Goal: Check status

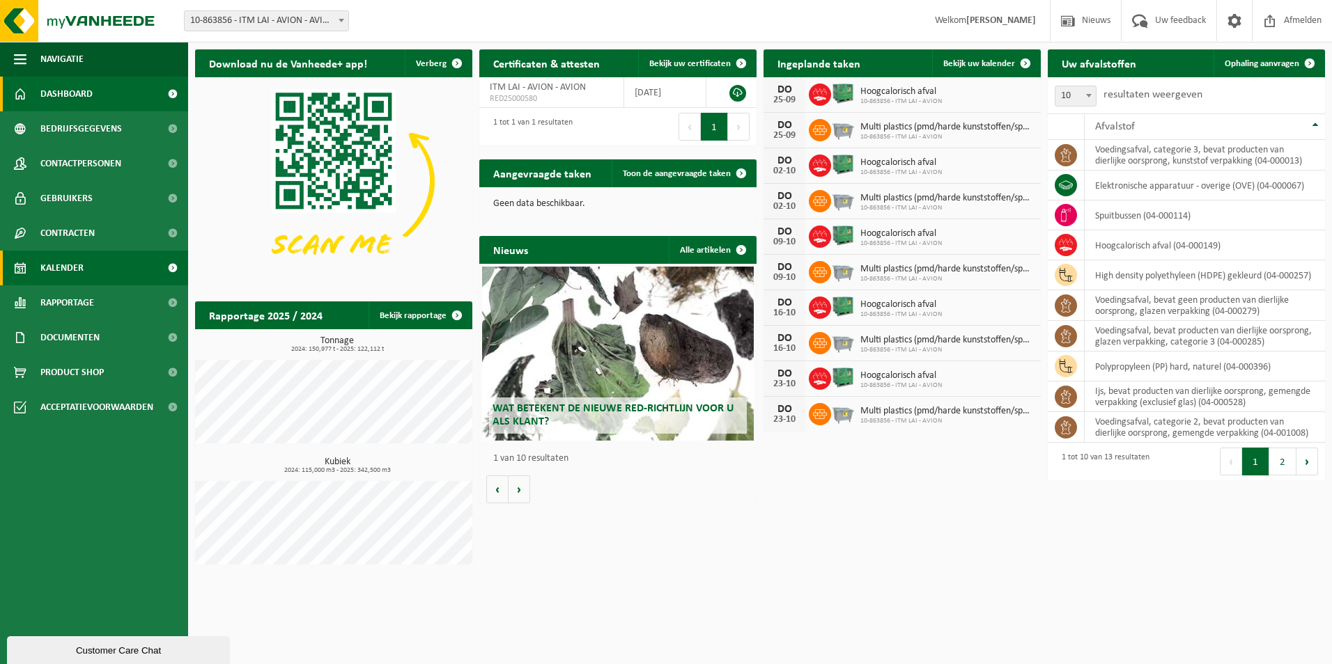
click at [76, 266] on span "Kalender" at bounding box center [61, 268] width 43 height 35
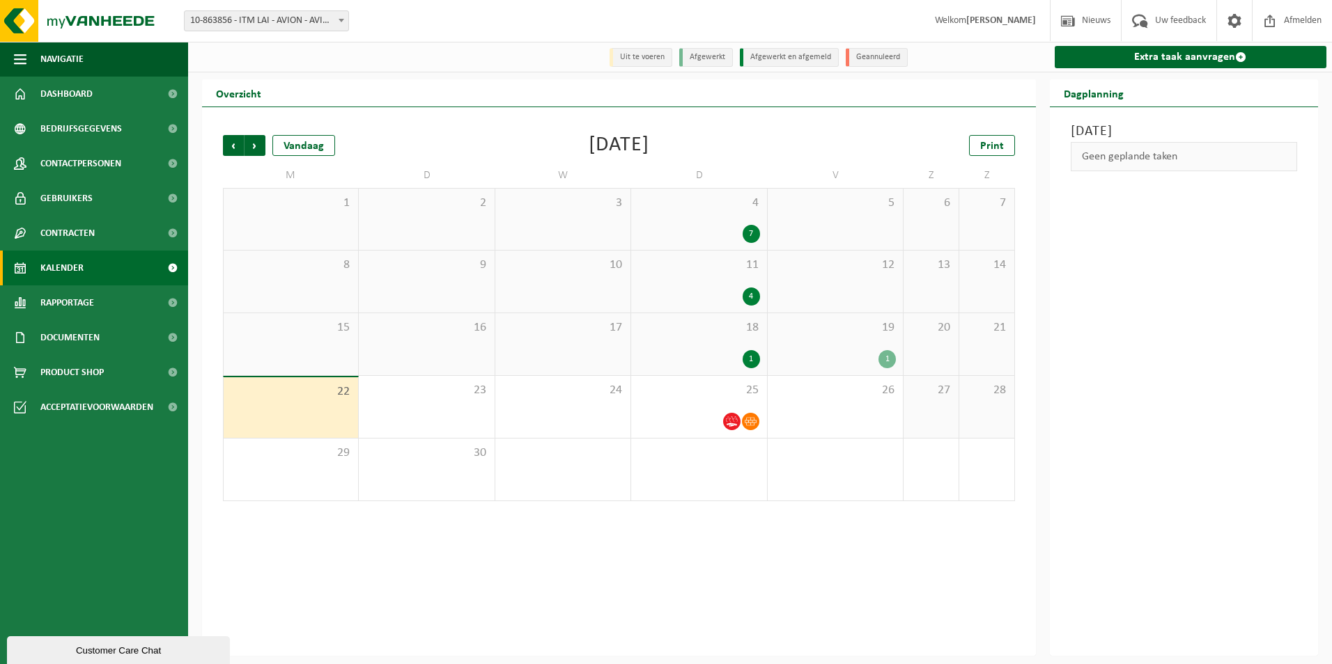
click at [695, 334] on span "18" at bounding box center [698, 327] width 121 height 15
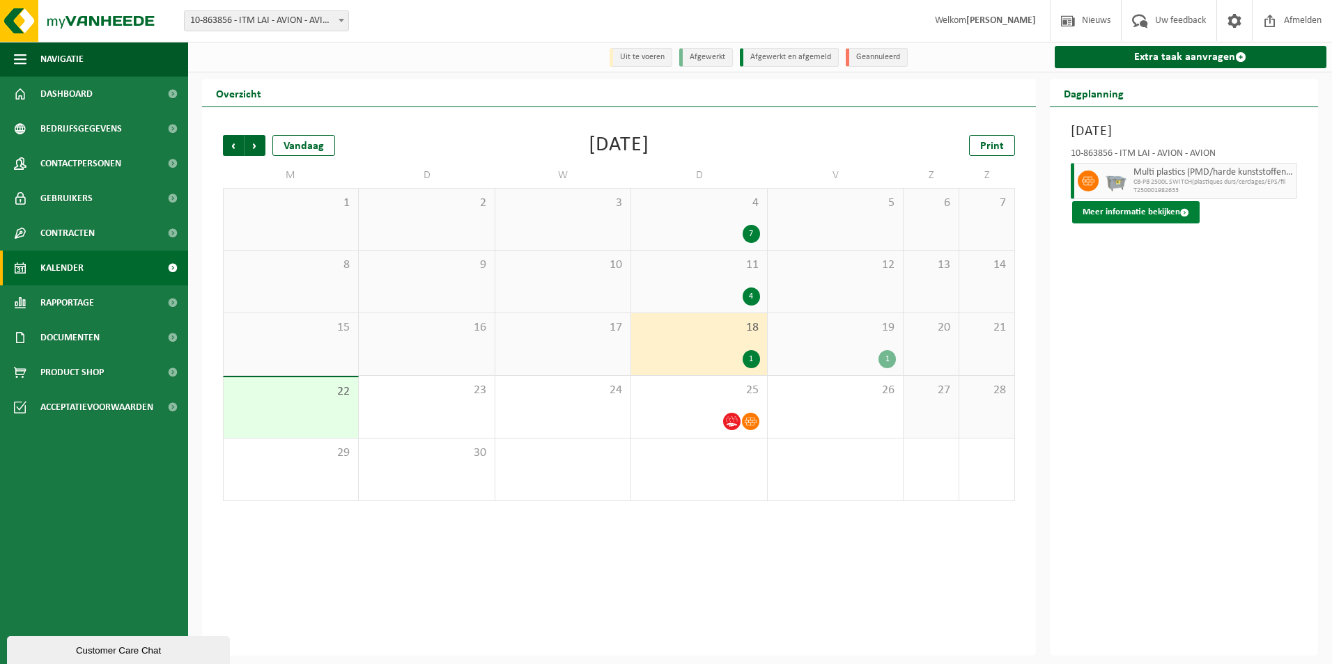
click at [1131, 216] on button "Meer informatie bekijken" at bounding box center [1135, 212] width 127 height 22
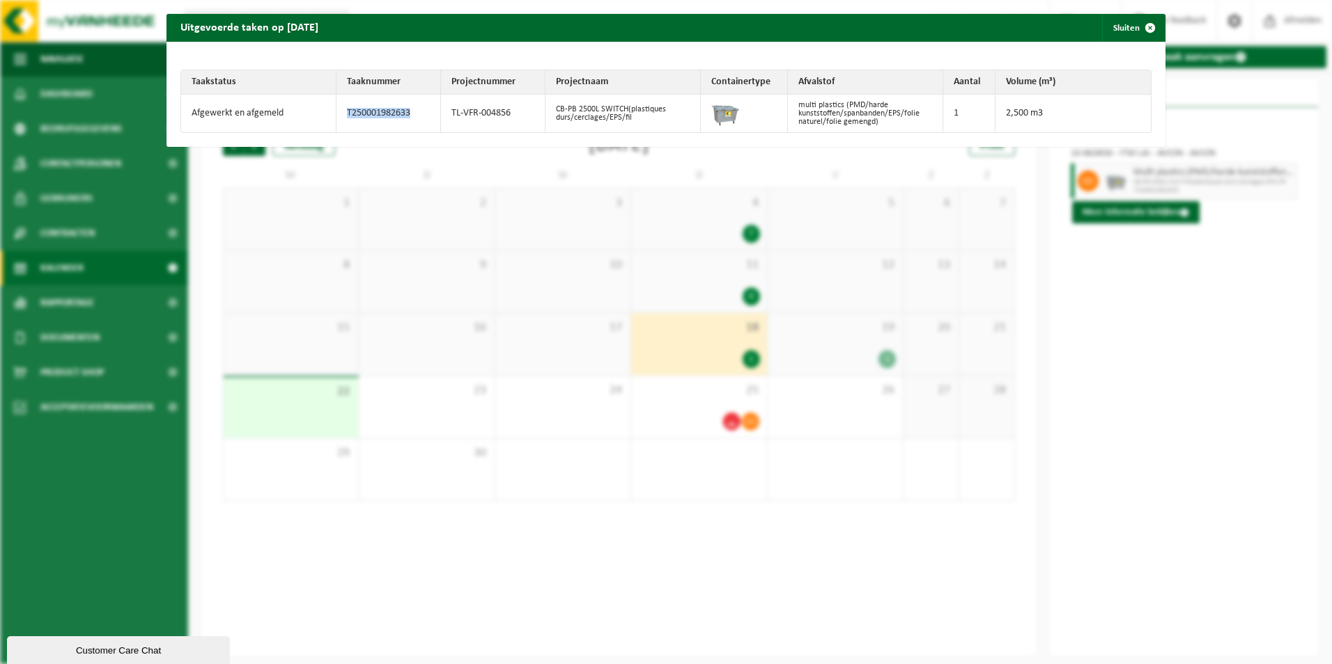
drag, startPoint x: 411, startPoint y: 113, endPoint x: 327, endPoint y: 114, distance: 84.3
click at [327, 114] on tr "Afgewerkt en afgemeld T250001982633 TL-VFR-004856 CB-PB 2500L SWITCH(plastiques…" at bounding box center [665, 114] width 969 height 38
copy tr "T250001982633"
click at [1208, 550] on div "Uitgevoerde taken op 2025-09-18 Sluiten Taakstatus Taaknummer Projectnummer Pro…" at bounding box center [666, 332] width 1332 height 664
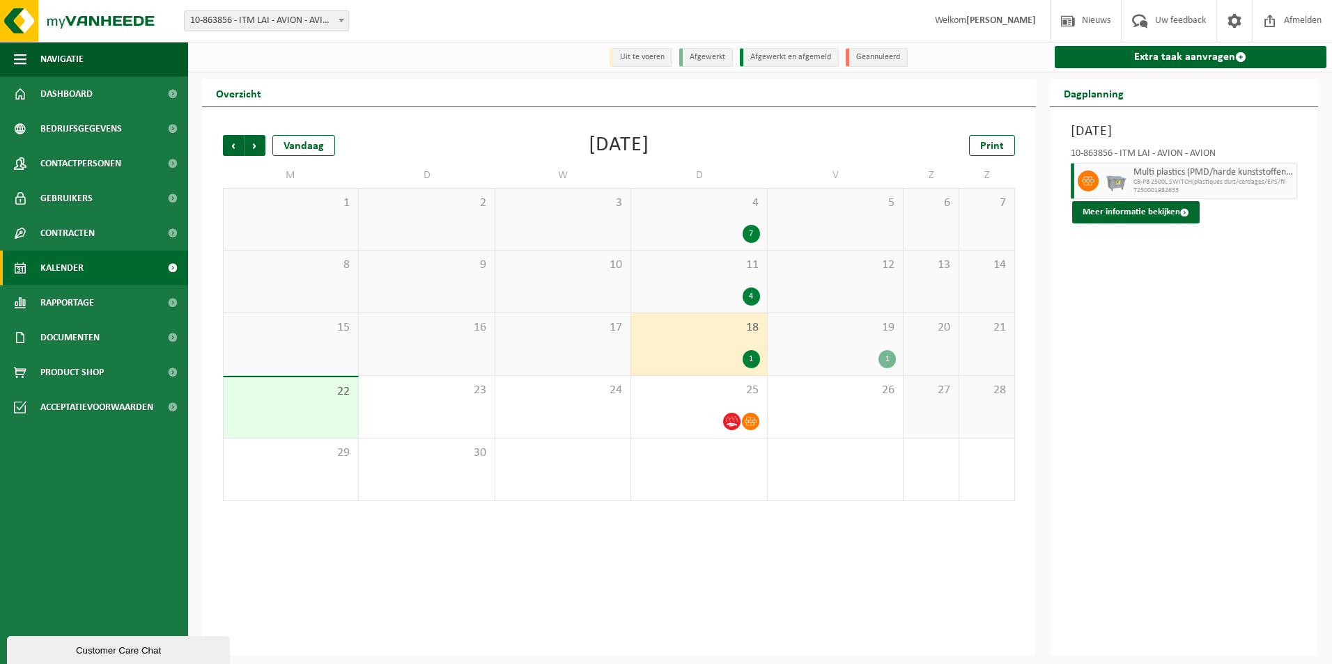
click at [689, 284] on div "11 4" at bounding box center [698, 282] width 135 height 62
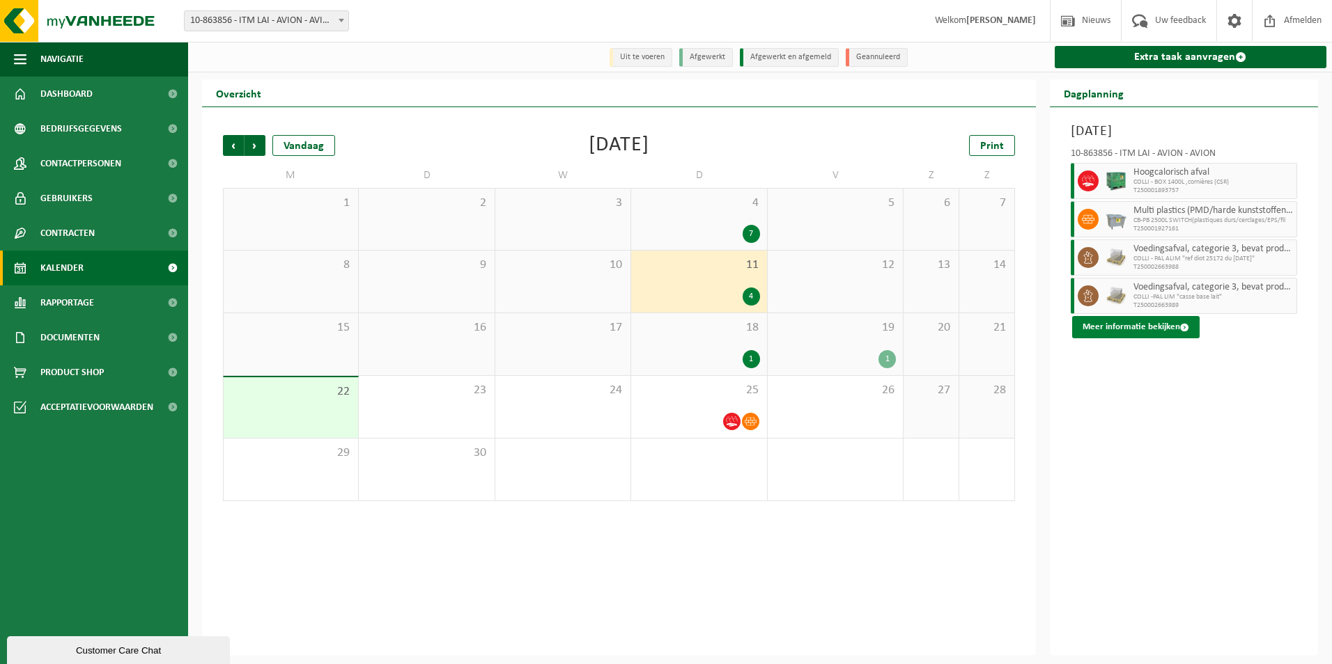
click at [1135, 330] on button "Meer informatie bekijken" at bounding box center [1135, 327] width 127 height 22
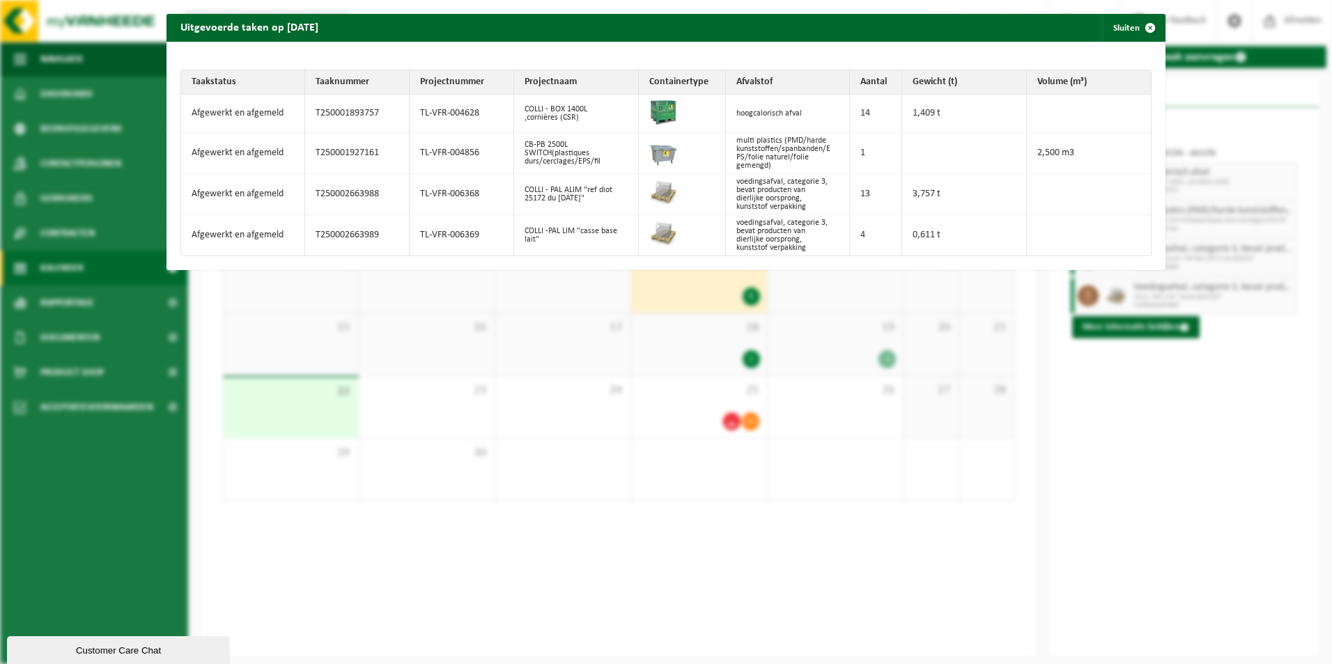
click at [1212, 407] on div "Uitgevoerde taken op 2025-09-11 Sluiten Taakstatus Taaknummer Projectnummer Pro…" at bounding box center [666, 332] width 1332 height 664
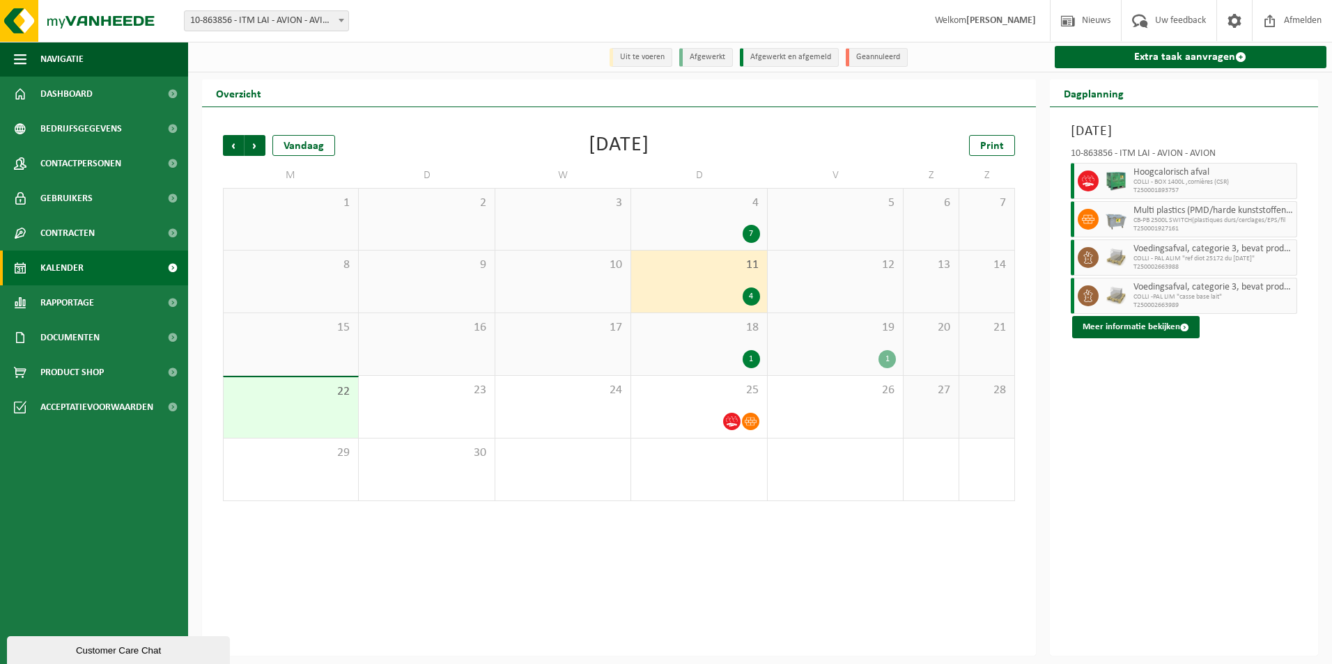
click at [824, 345] on div "19 1" at bounding box center [834, 344] width 135 height 62
